Goal: Navigation & Orientation: Find specific page/section

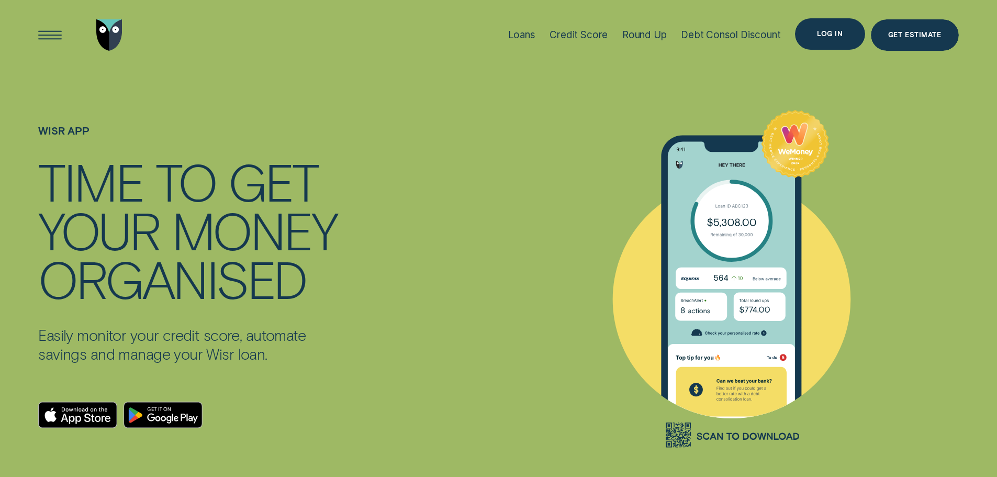
click at [838, 45] on div "Log in" at bounding box center [830, 33] width 70 height 31
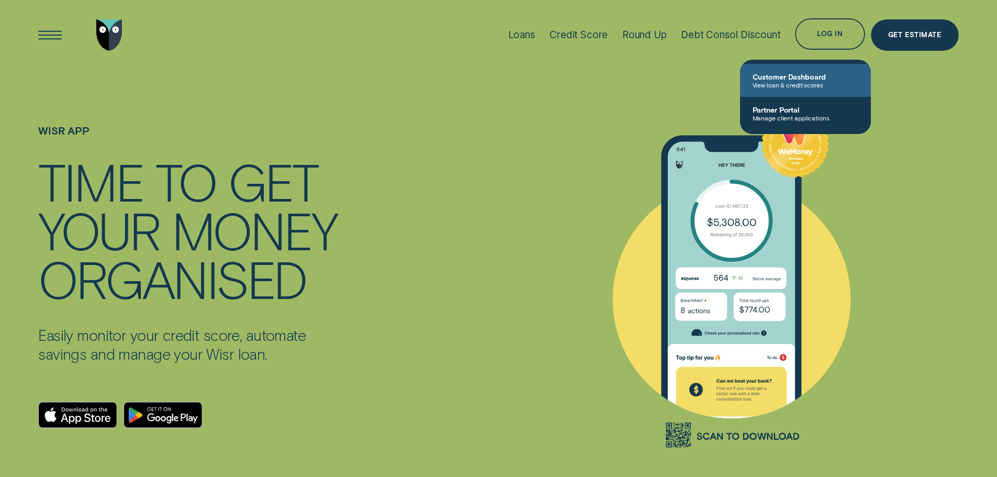
click at [813, 79] on span "Customer Dashboard" at bounding box center [806, 76] width 106 height 9
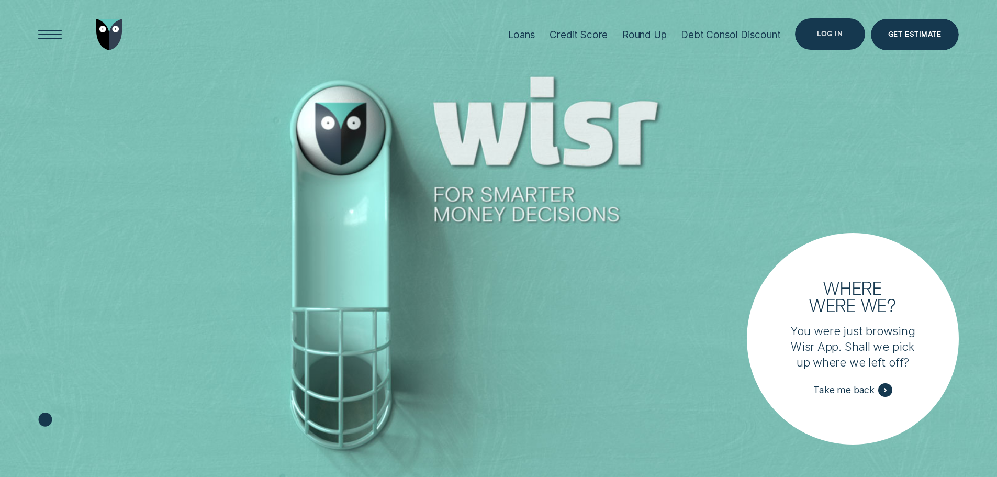
click at [838, 31] on div "Log in" at bounding box center [830, 34] width 26 height 6
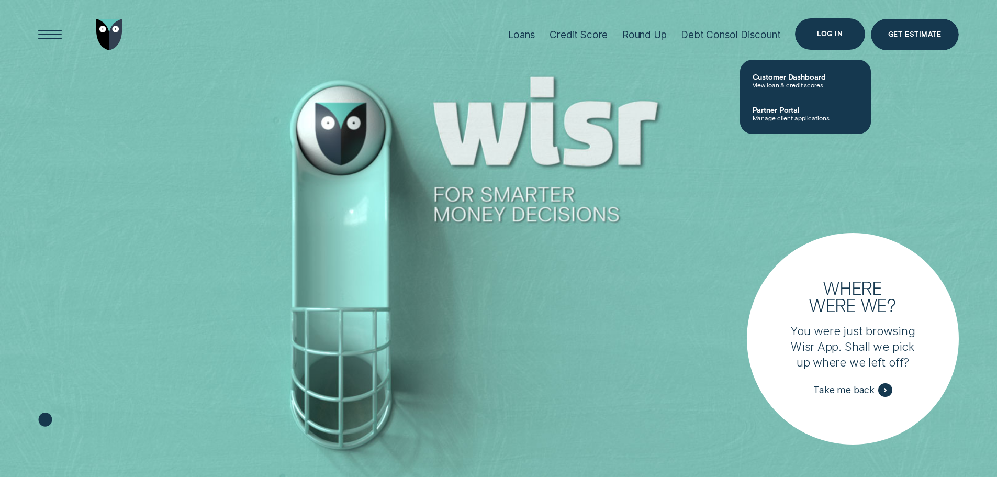
click at [853, 28] on div "Log in" at bounding box center [830, 33] width 70 height 31
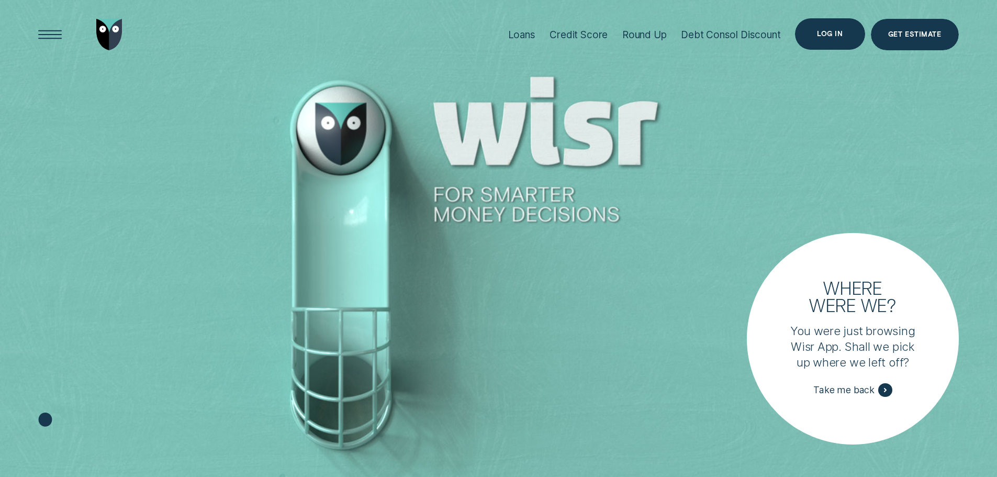
click at [814, 46] on div "Log in" at bounding box center [830, 33] width 70 height 31
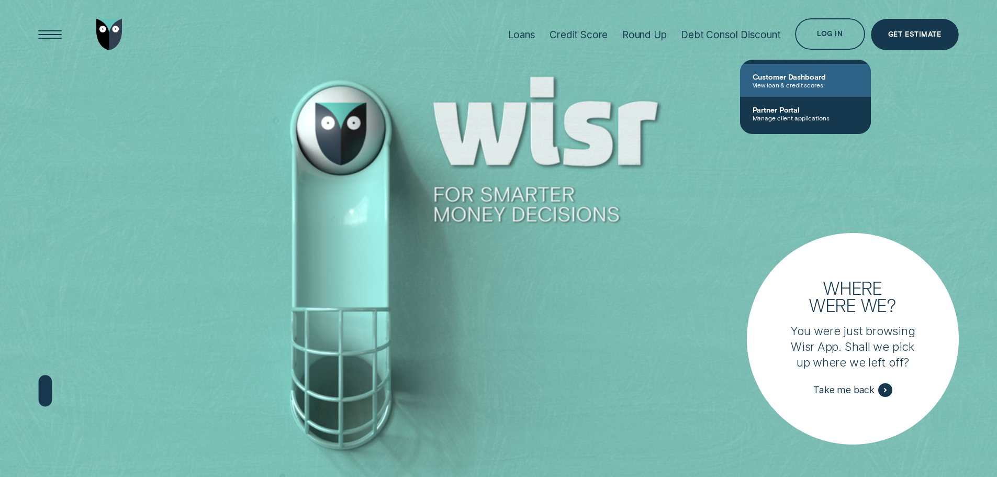
click at [811, 77] on span "Customer Dashboard" at bounding box center [806, 76] width 106 height 9
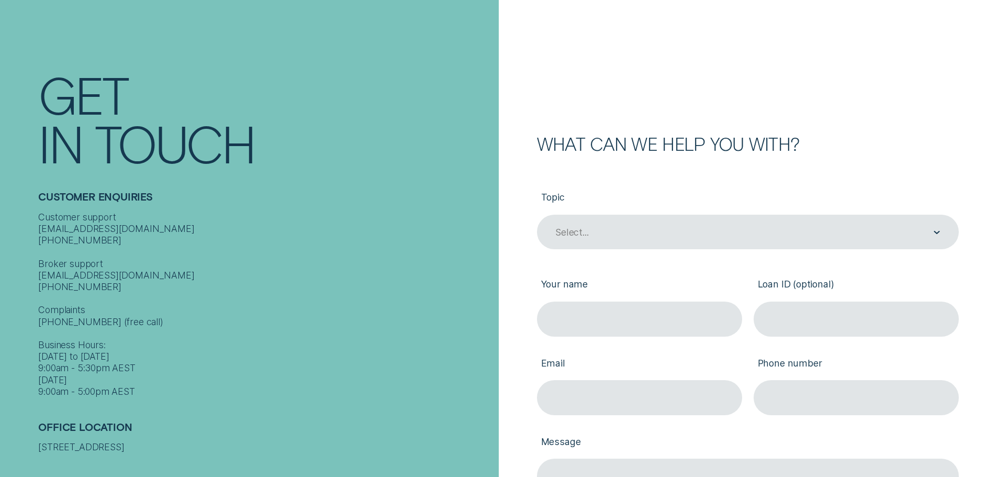
scroll to position [157, 0]
